Goal: Information Seeking & Learning: Check status

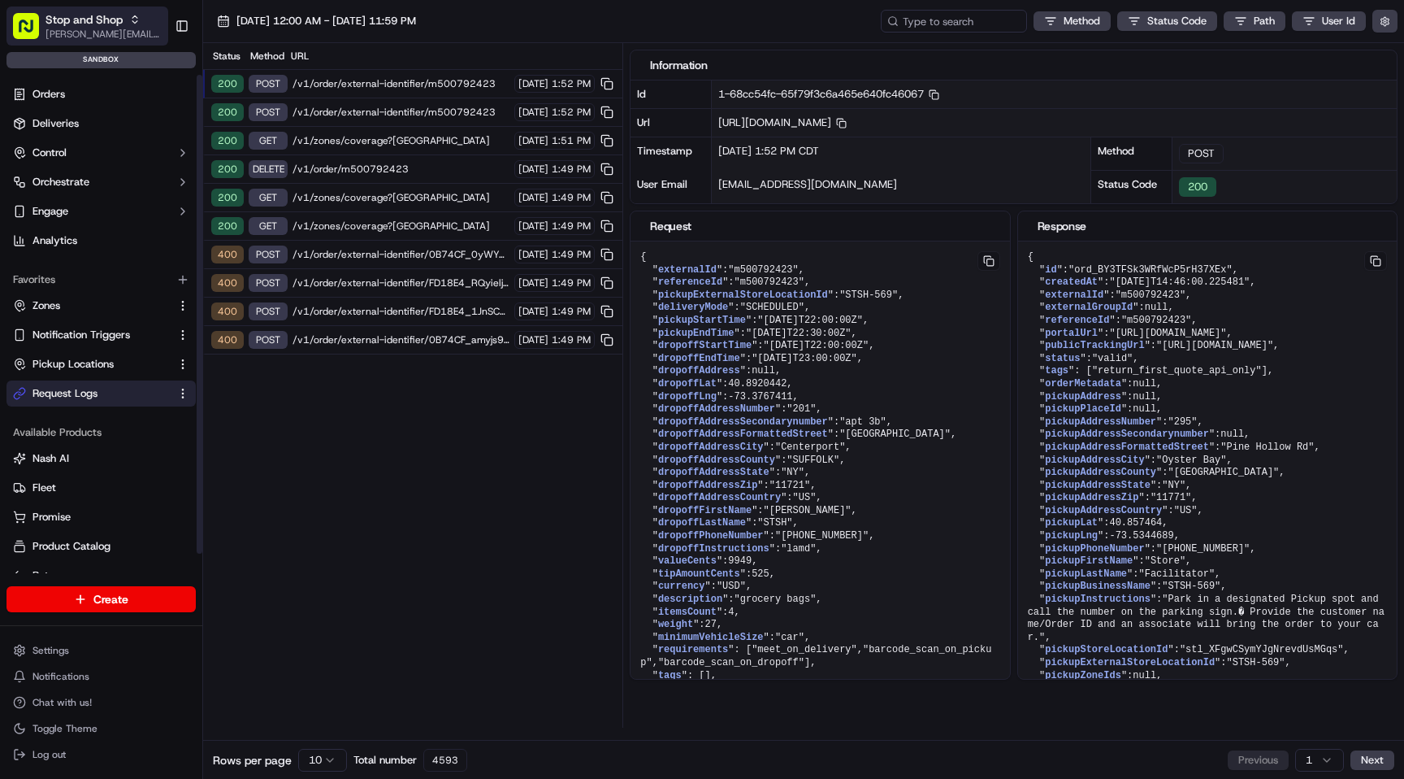
scroll to position [59, 0]
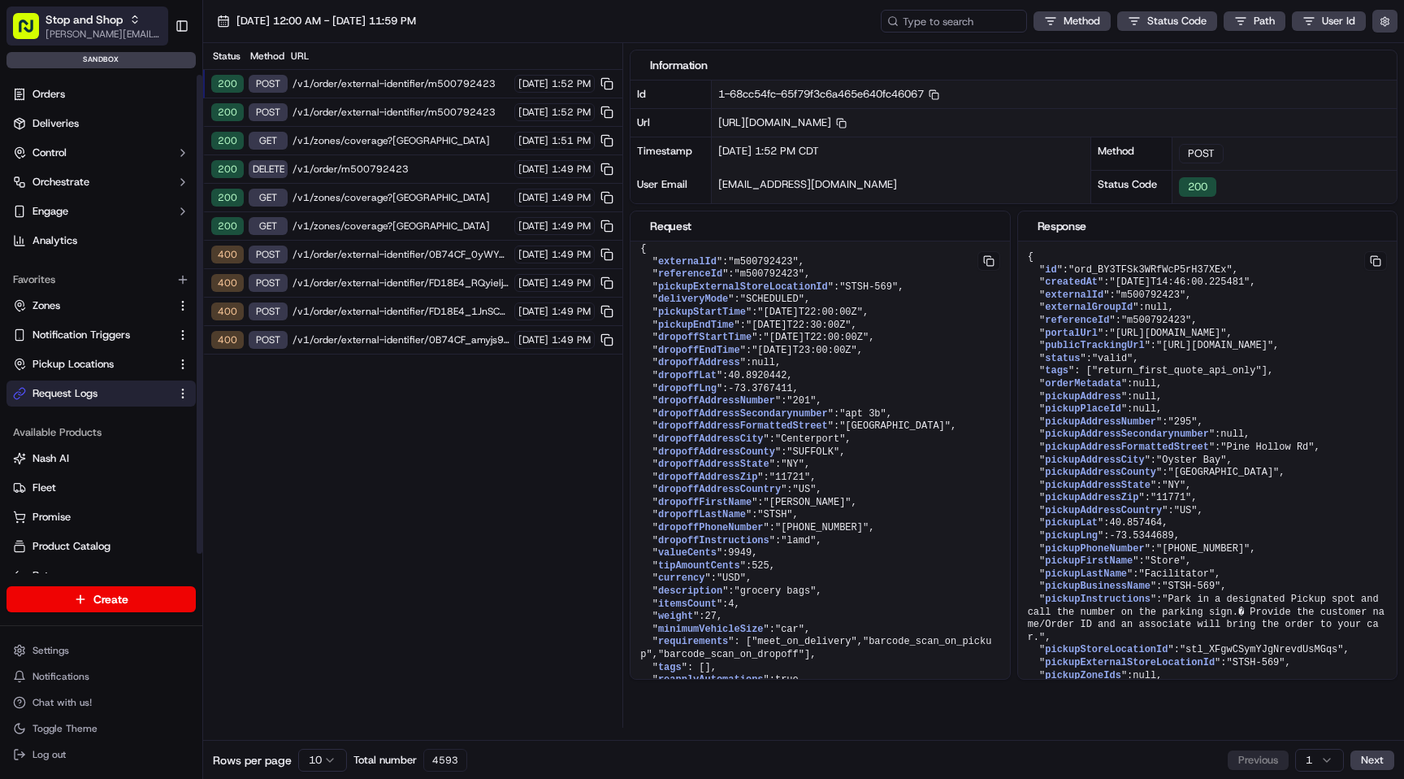
click at [80, 28] on span "[PERSON_NAME][EMAIL_ADDRESS][DOMAIN_NAME]" at bounding box center [104, 34] width 116 height 13
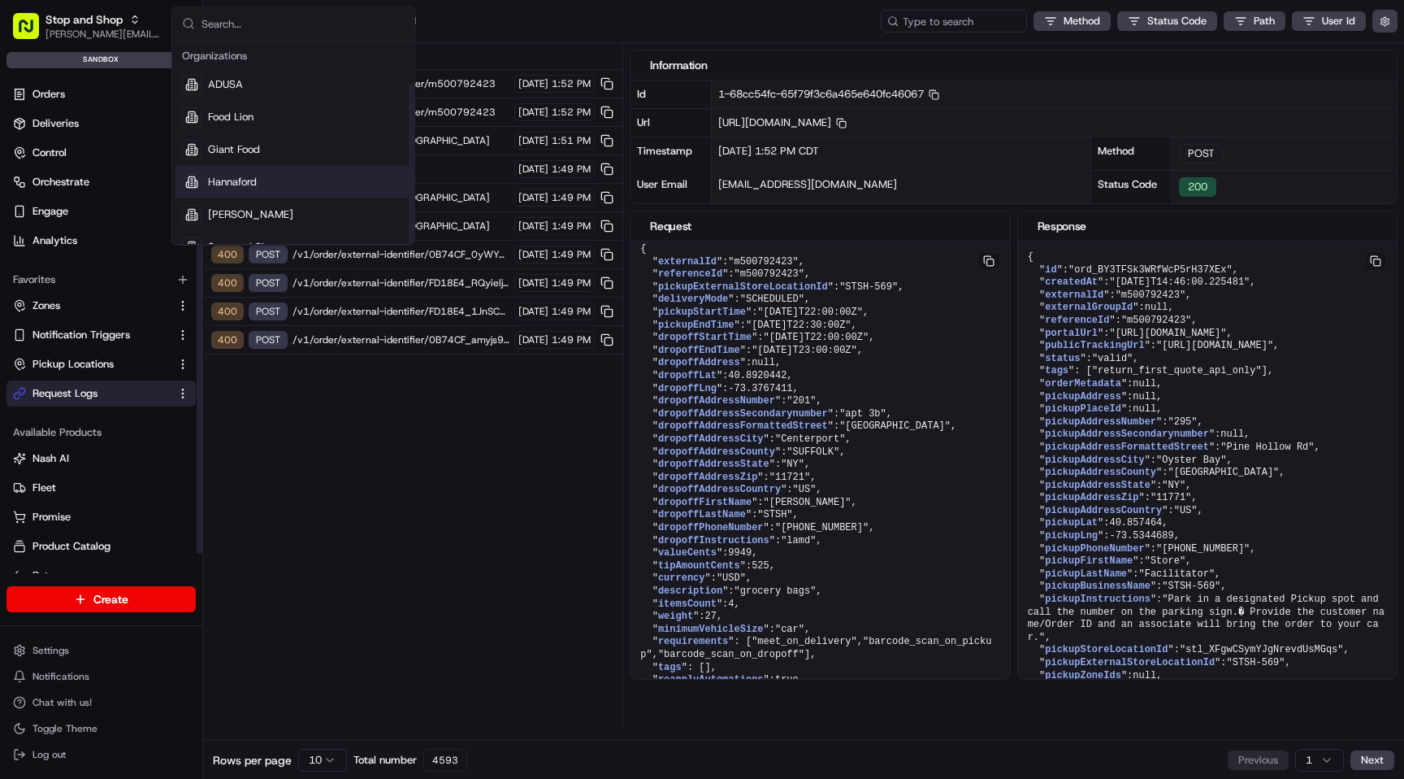
scroll to position [55, 0]
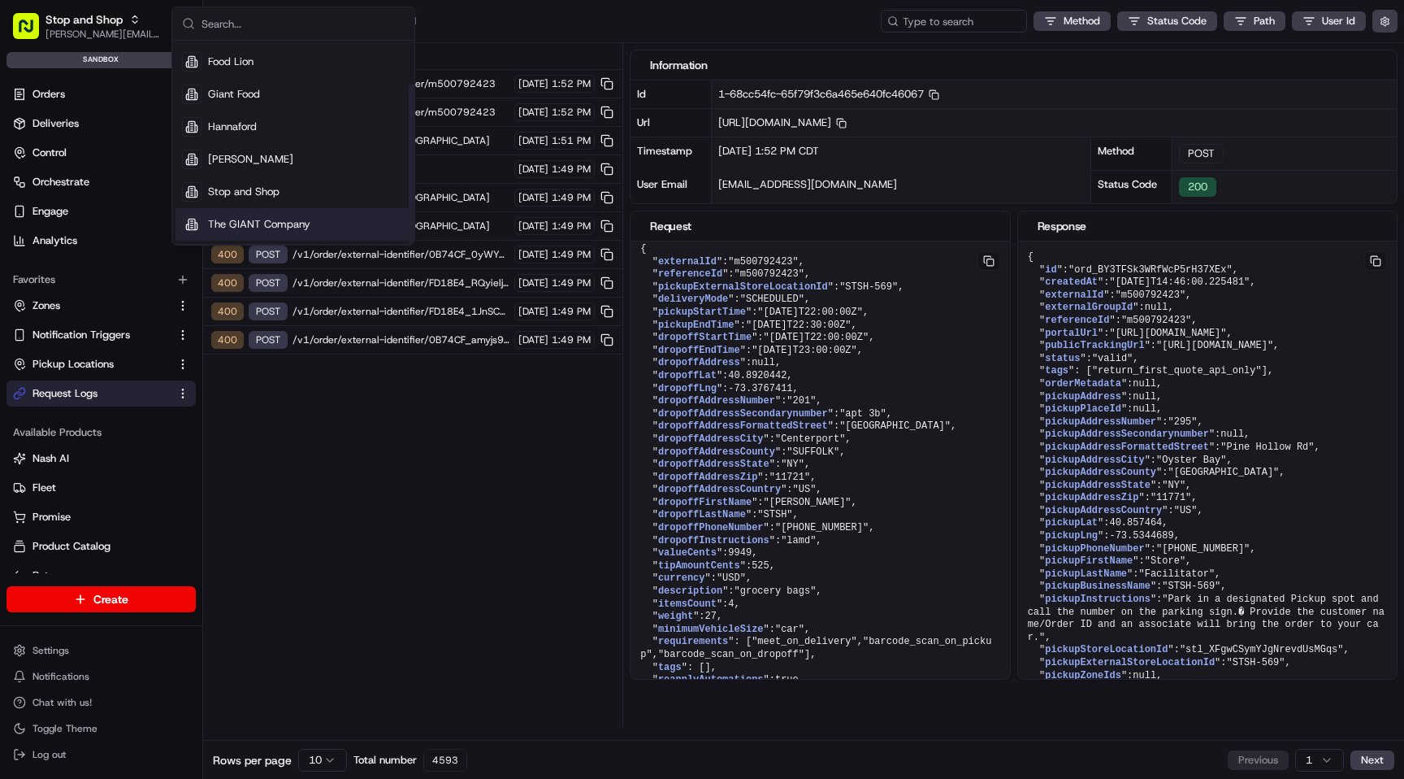
click at [268, 221] on span "The GIANT Company" at bounding box center [259, 224] width 102 height 15
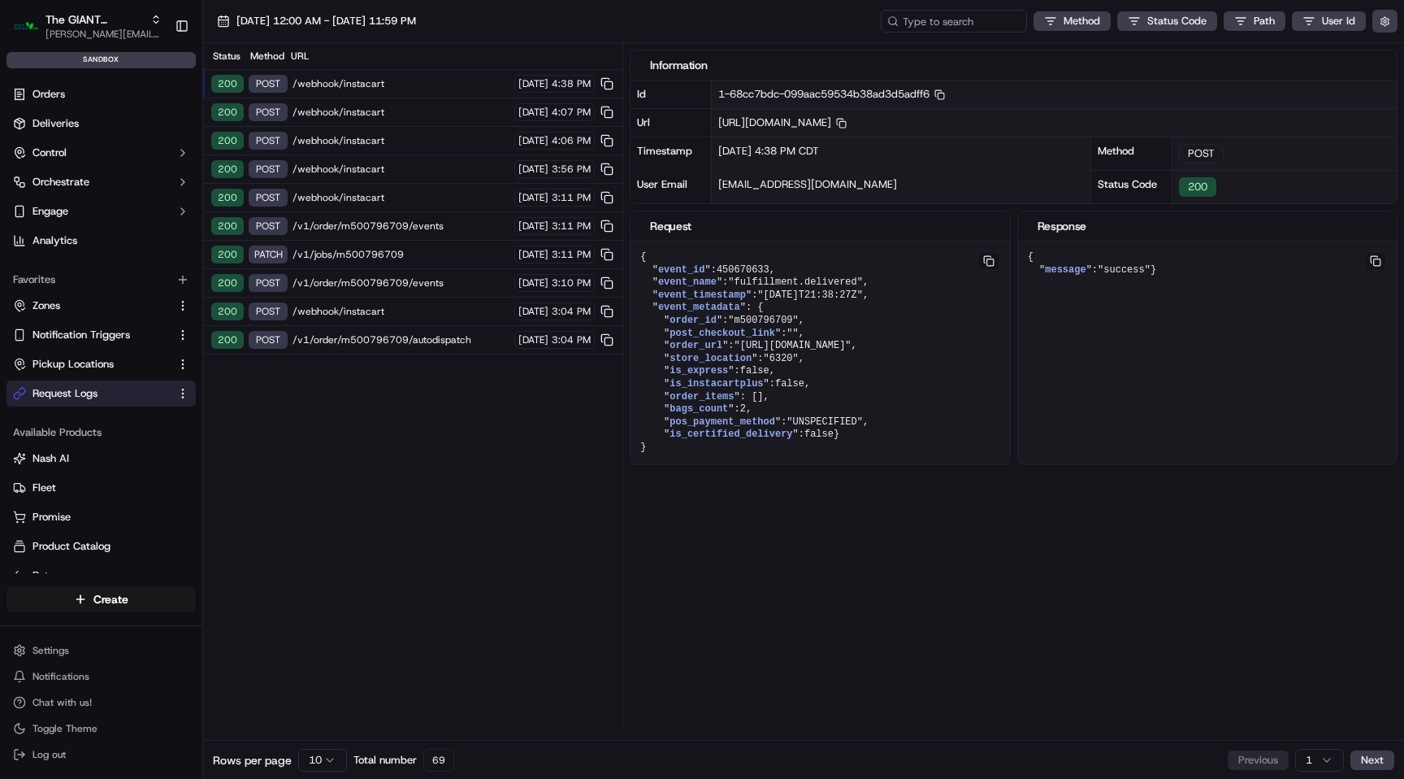
click at [427, 99] on div "200 POST /webhook/instacart [DATE] 4:07 PM" at bounding box center [412, 112] width 419 height 28
click at [436, 135] on span "/webhook/instacart" at bounding box center [401, 140] width 217 height 13
click at [422, 110] on span "/webhook/instacart" at bounding box center [401, 112] width 217 height 13
click at [410, 108] on span "/webhook/instacart" at bounding box center [401, 112] width 217 height 13
click at [406, 80] on span "/webhook/instacart" at bounding box center [401, 83] width 217 height 13
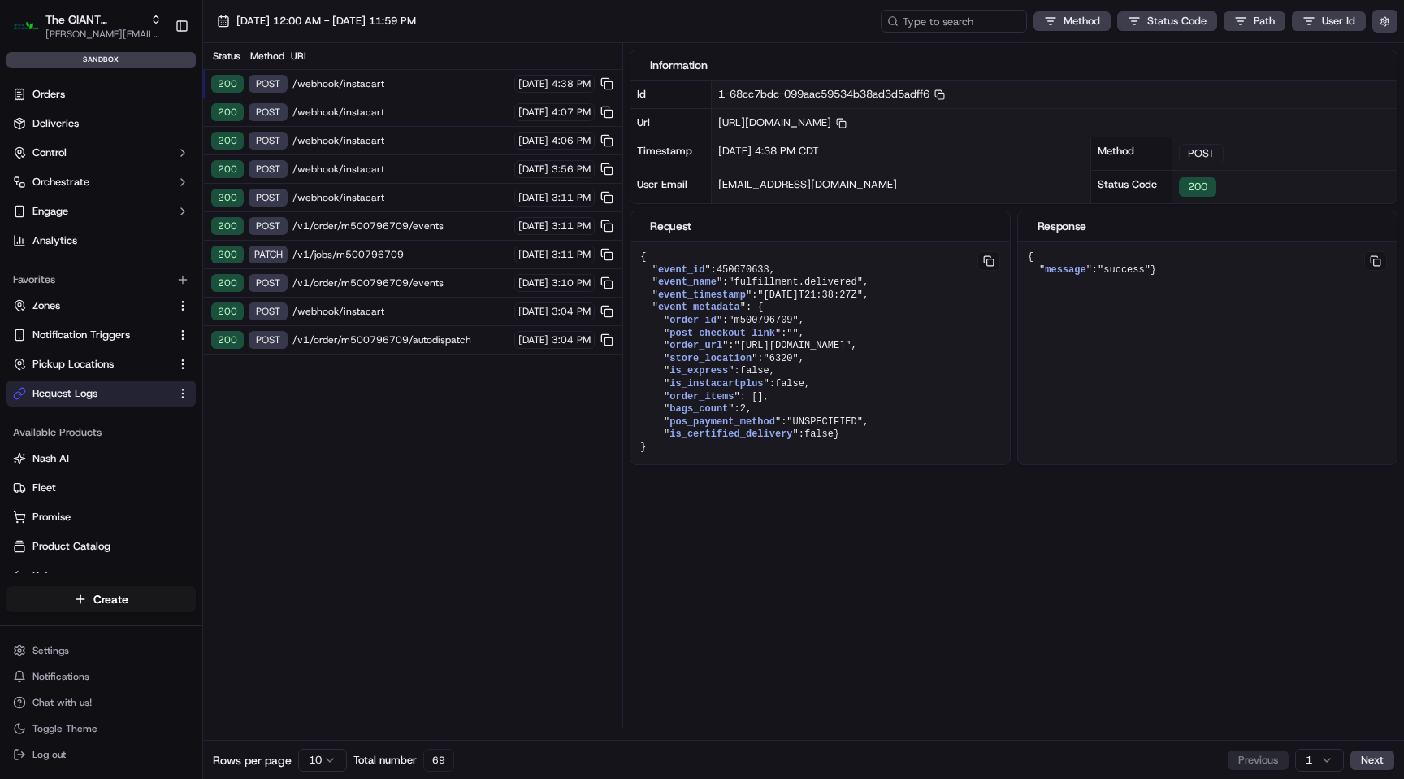
click at [403, 112] on span "/webhook/instacart" at bounding box center [401, 112] width 217 height 13
